Goal: Transaction & Acquisition: Purchase product/service

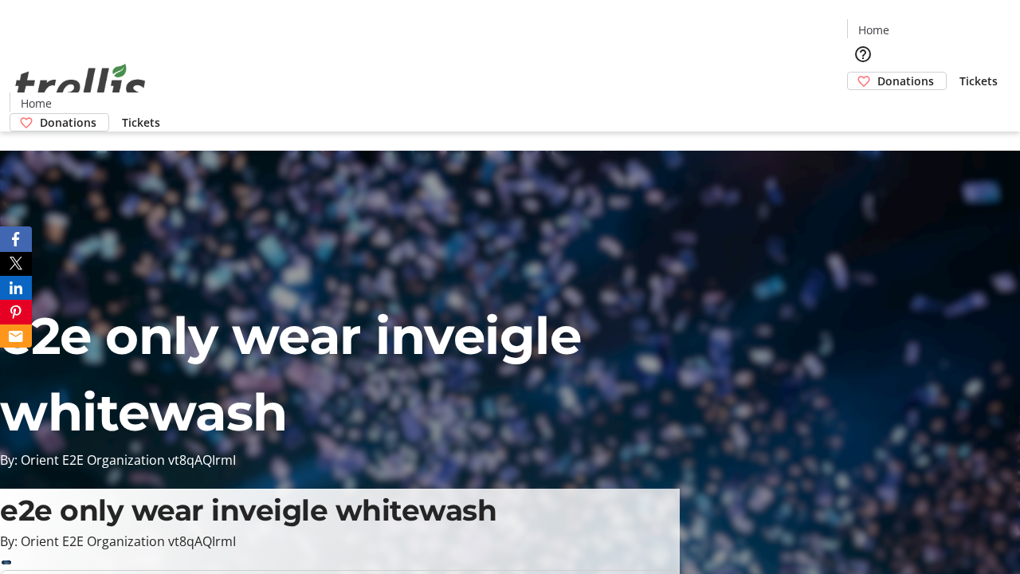
click at [877, 73] on span "Donations" at bounding box center [905, 81] width 57 height 17
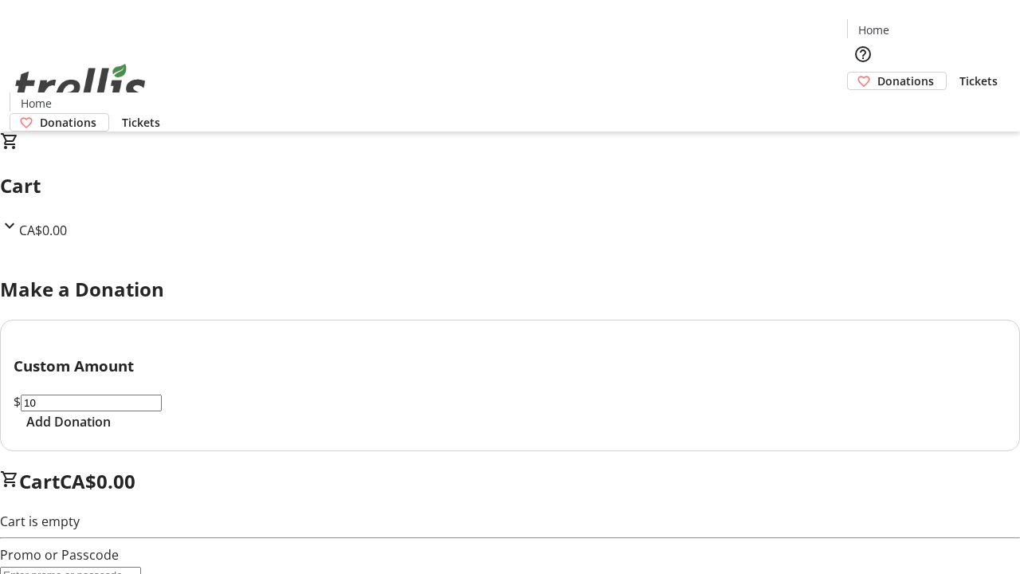
click at [111, 431] on span "Add Donation" at bounding box center [68, 421] width 84 height 19
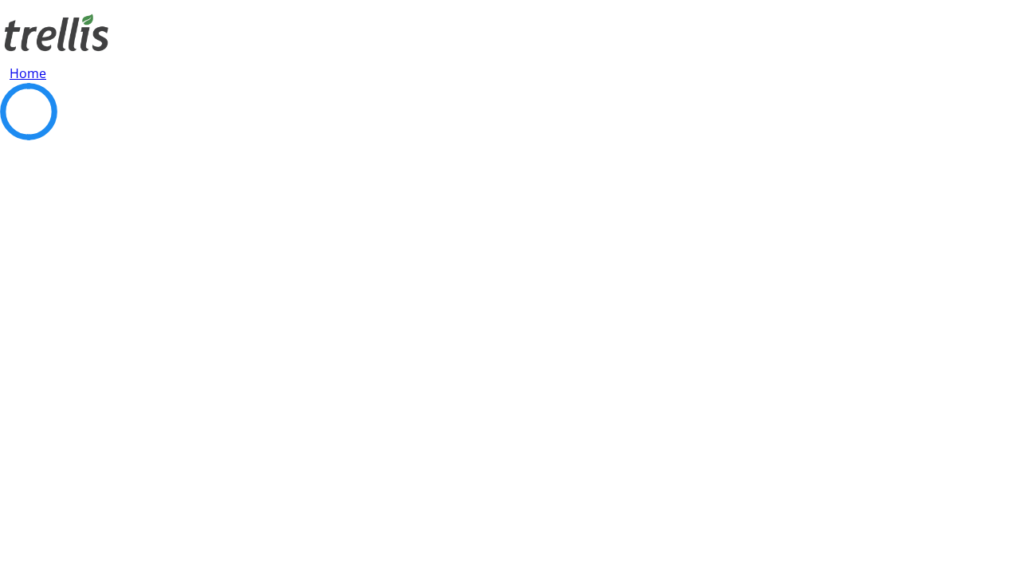
select select "CA"
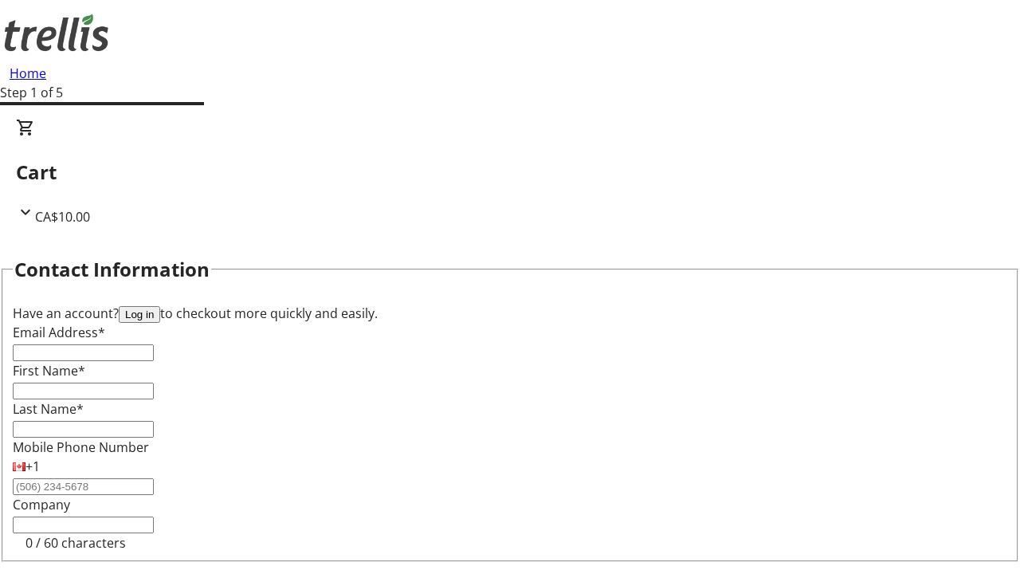
click at [160, 306] on button "Log in" at bounding box center [139, 314] width 41 height 17
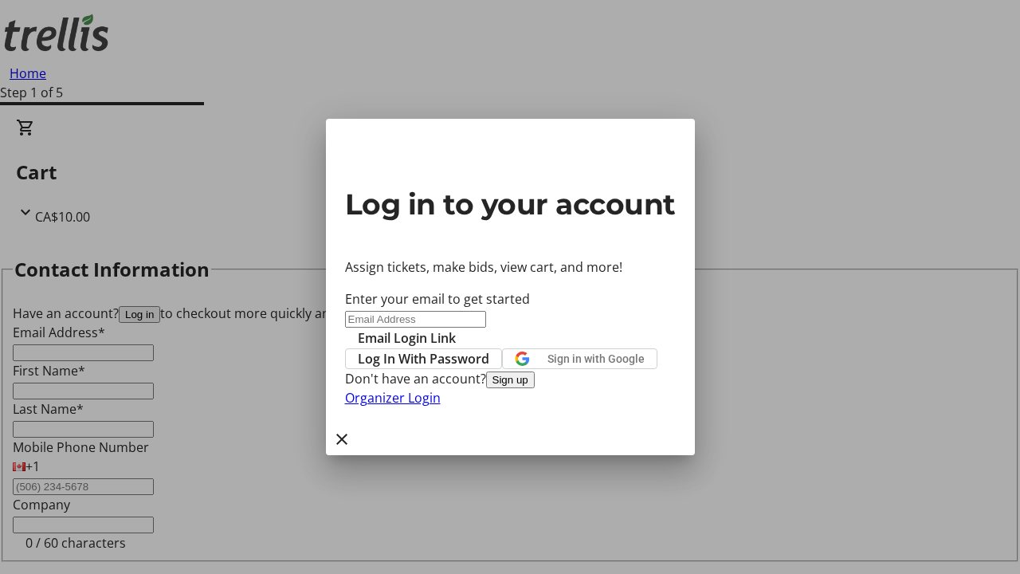
click at [489, 349] on span "Log In With Password" at bounding box center [423, 358] width 131 height 19
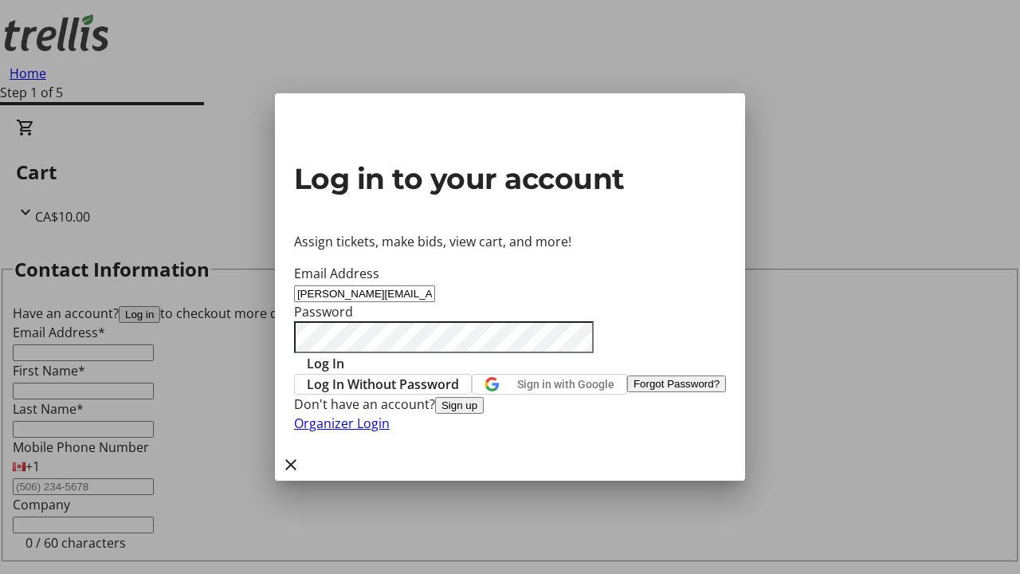
type input "[PERSON_NAME][EMAIL_ADDRESS][DOMAIN_NAME]"
click at [344, 354] on span "Log In" at bounding box center [325, 363] width 37 height 19
